Goal: Task Accomplishment & Management: Manage account settings

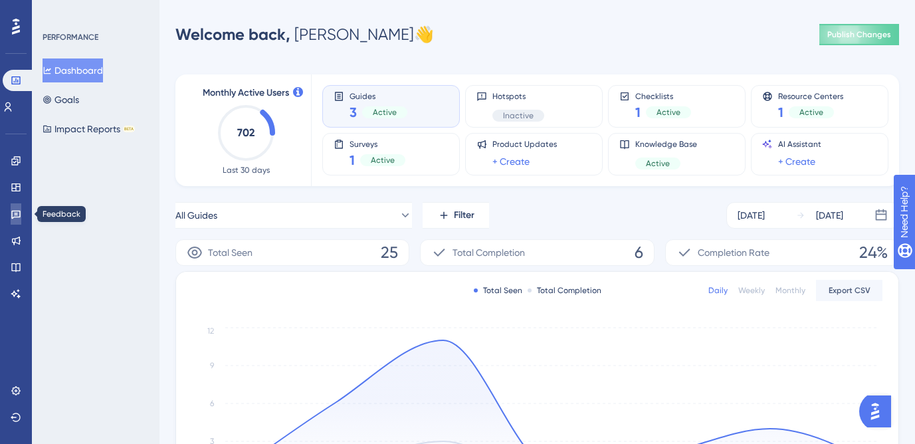
click at [15, 211] on icon at bounding box center [15, 215] width 9 height 9
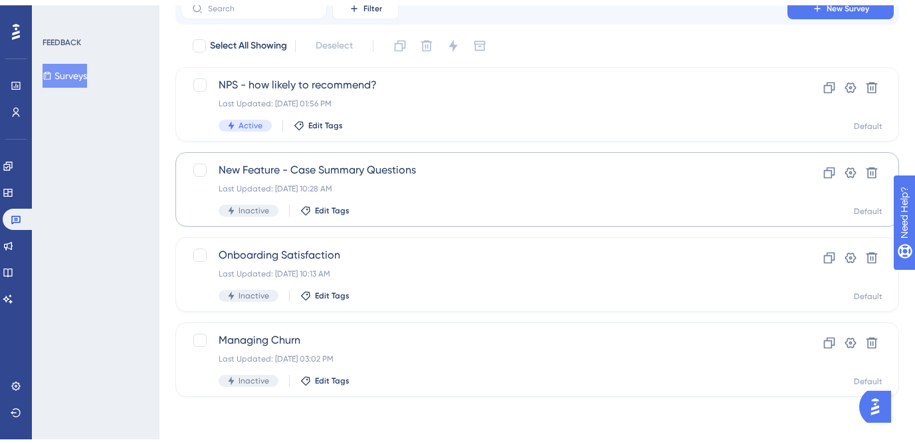
scroll to position [51, 0]
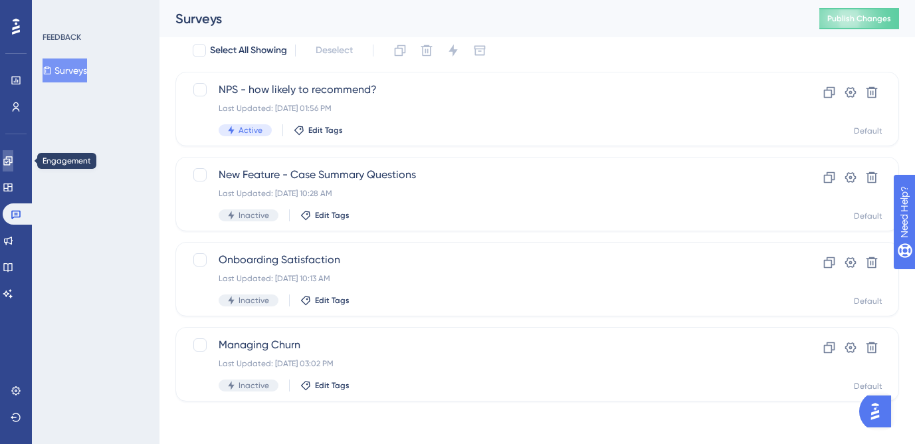
click at [10, 156] on icon at bounding box center [8, 161] width 11 height 11
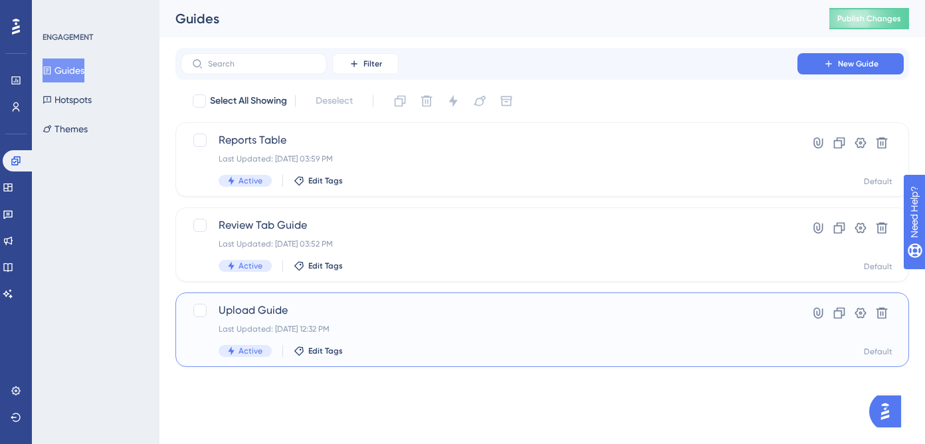
click at [396, 346] on div "Active Edit Tags" at bounding box center [489, 351] width 541 height 12
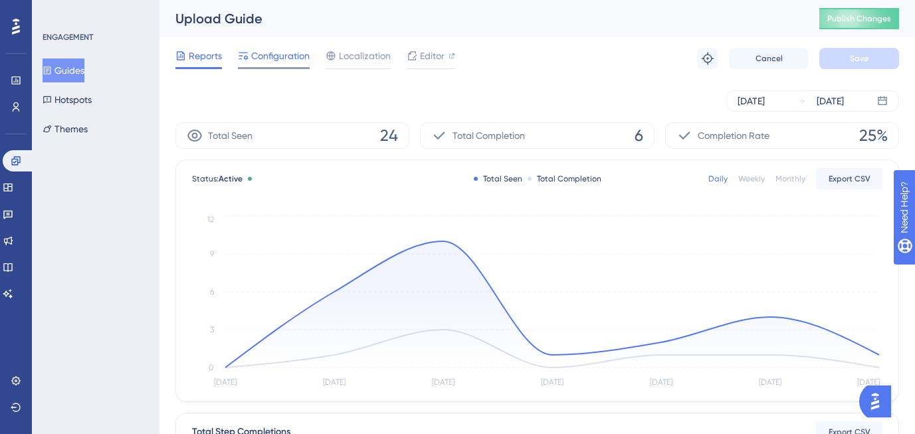
click at [290, 48] on span "Configuration" at bounding box center [280, 56] width 58 height 16
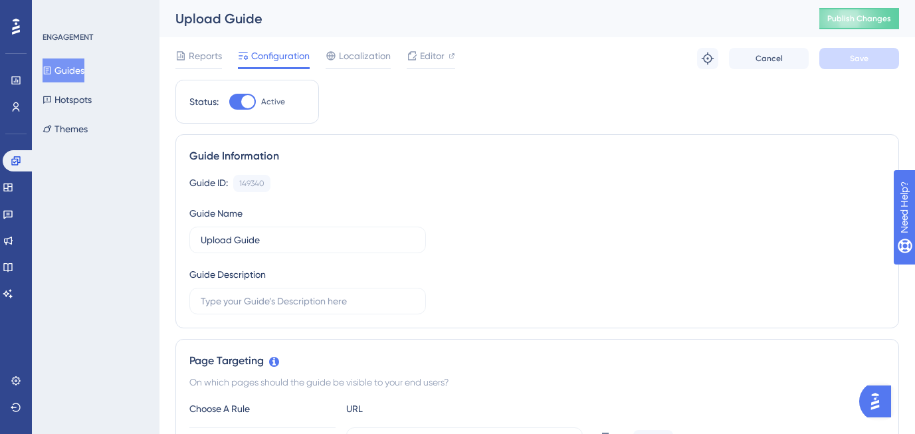
click at [240, 109] on div at bounding box center [242, 102] width 27 height 16
click at [229, 102] on input "Active" at bounding box center [229, 102] width 1 height 1
checkbox input "false"
click at [881, 68] on button "Save" at bounding box center [859, 58] width 80 height 21
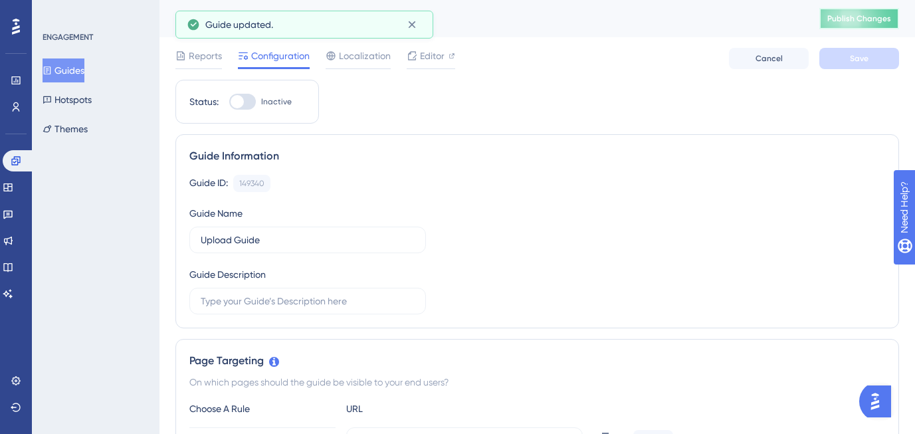
click at [865, 15] on span "Publish Changes" at bounding box center [859, 18] width 64 height 11
